Goal: Obtain resource: Obtain resource

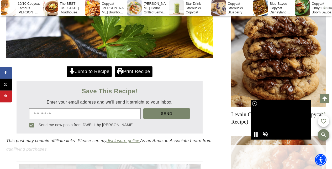
scroll to position [102, 0]
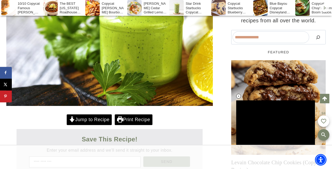
click at [104, 117] on link "Jump to Recipe" at bounding box center [89, 119] width 45 height 11
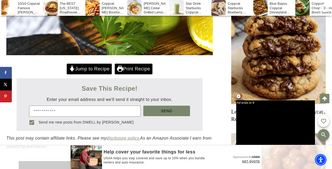
scroll to position [230, 0]
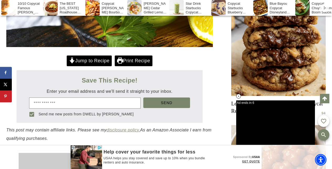
click at [119, 102] on input "email" at bounding box center [85, 102] width 112 height 11
type input "**********"
click at [151, 102] on button "Send" at bounding box center [166, 102] width 46 height 11
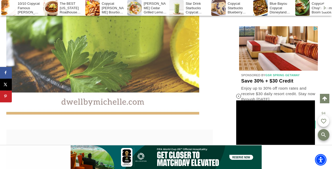
scroll to position [0, 0]
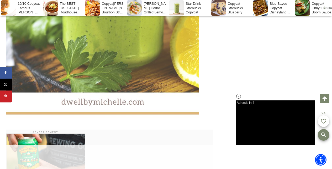
scroll to position [2050, 0]
